Goal: Task Accomplishment & Management: Use online tool/utility

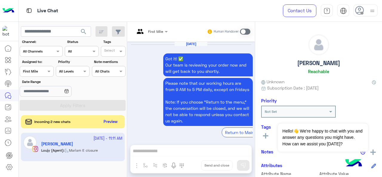
scroll to position [317, 0]
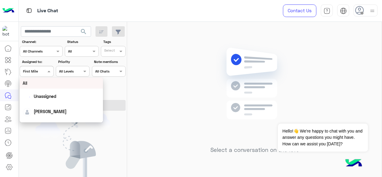
click at [51, 72] on span at bounding box center [49, 71] width 7 height 6
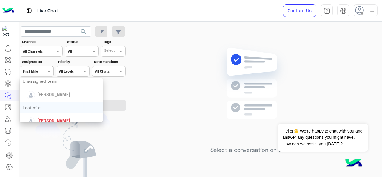
scroll to position [60, 0]
click at [36, 107] on div "Last mile" at bounding box center [61, 106] width 83 height 11
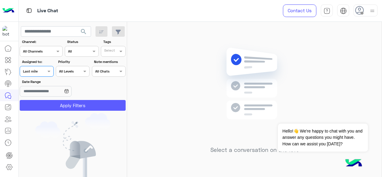
click at [38, 106] on button "Apply Filters" at bounding box center [73, 105] width 106 height 11
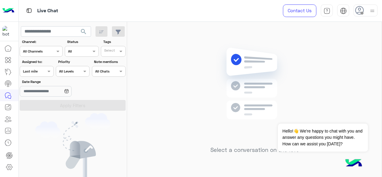
click at [47, 72] on span at bounding box center [49, 71] width 7 height 6
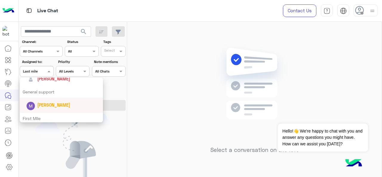
scroll to position [88, 0]
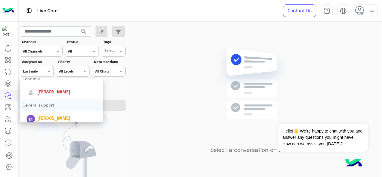
click at [47, 106] on div "General support" at bounding box center [61, 104] width 83 height 11
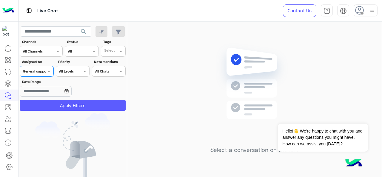
click at [50, 106] on button "Apply Filters" at bounding box center [73, 105] width 106 height 11
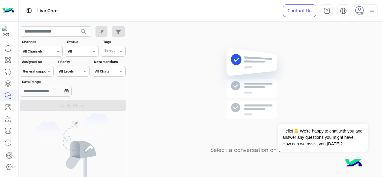
click at [41, 67] on div "Assigned on General support" at bounding box center [37, 71] width 34 height 11
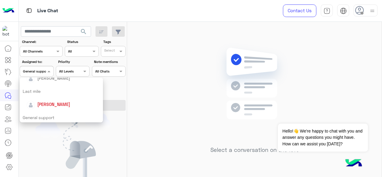
scroll to position [117, 0]
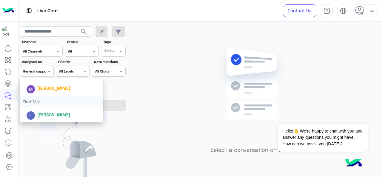
click at [58, 105] on div "First Mile" at bounding box center [61, 101] width 83 height 11
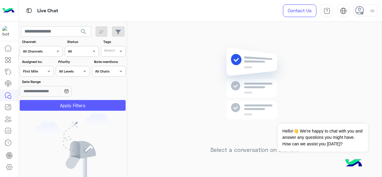
click at [64, 103] on button "Apply Filters" at bounding box center [73, 105] width 106 height 11
